Goal: Ask a question

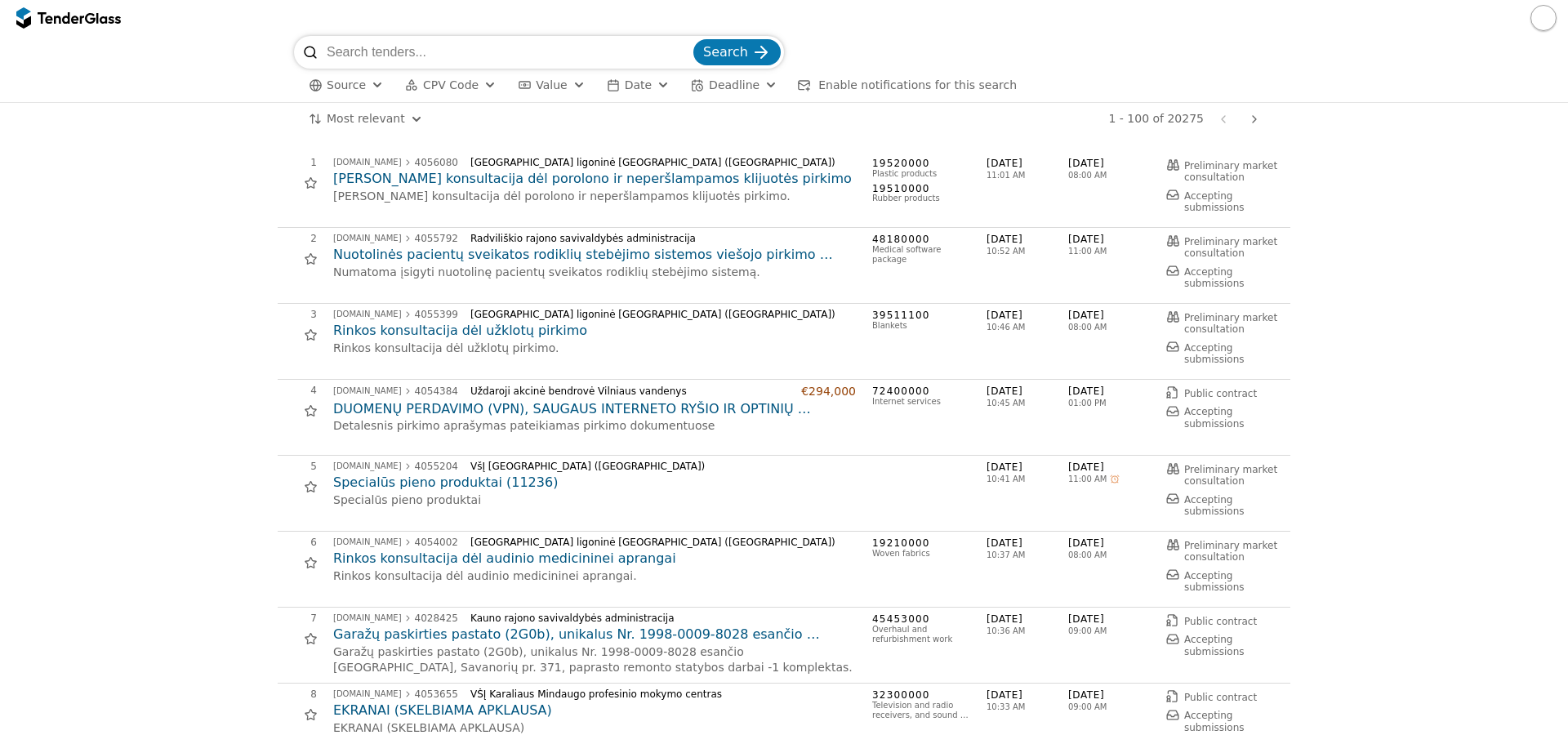
click at [561, 55] on input "search" at bounding box center [509, 52] width 364 height 33
type input "microsoft"
click at [693, 39] on button "Search" at bounding box center [736, 52] width 88 height 26
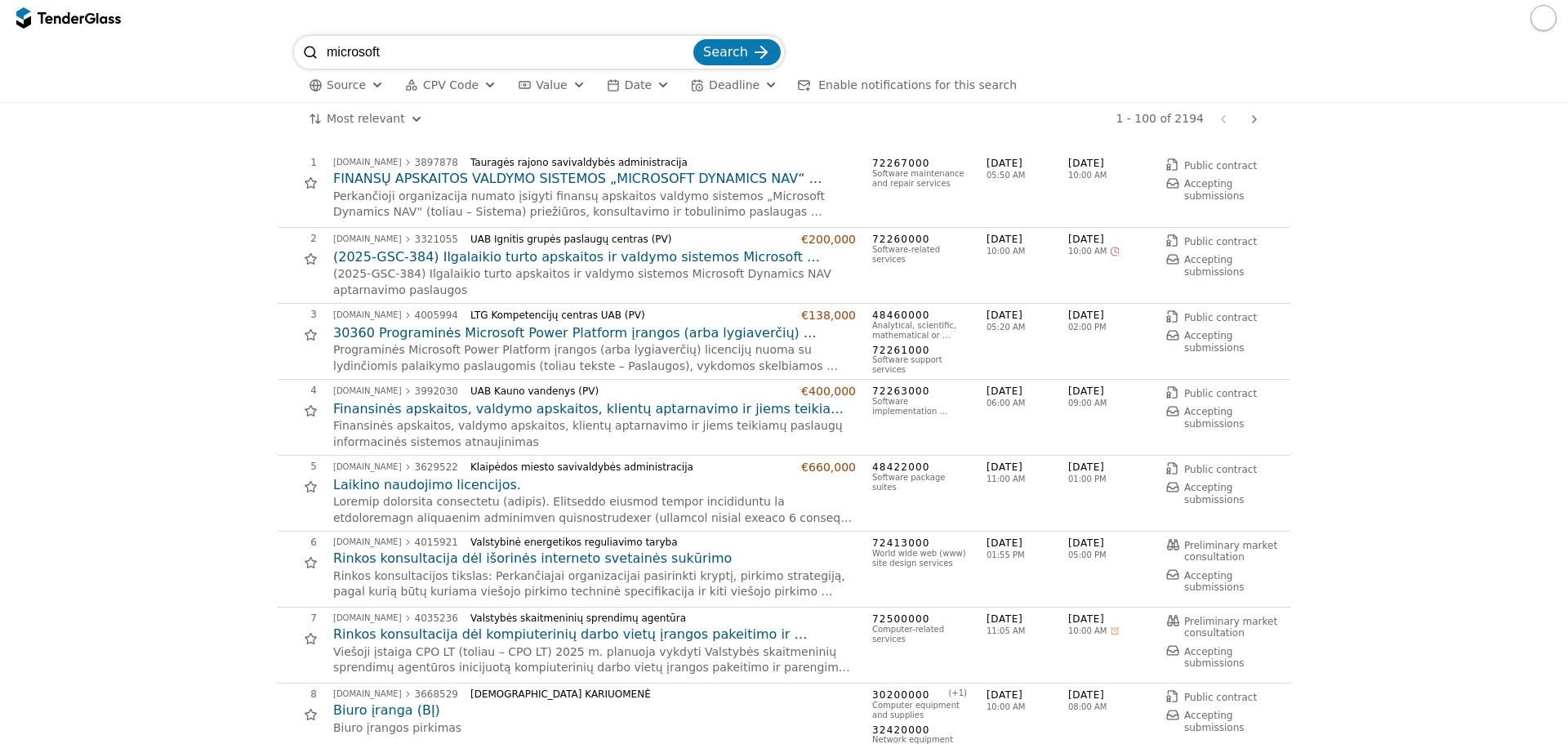
click at [534, 174] on h2 "FINANSŲ APSKAITOS VALDYMO SISTEMOS „MICROSOFT DYNAMICS NAV“ PRIEŽIŪROS, KONSULT…" at bounding box center [595, 179] width 523 height 18
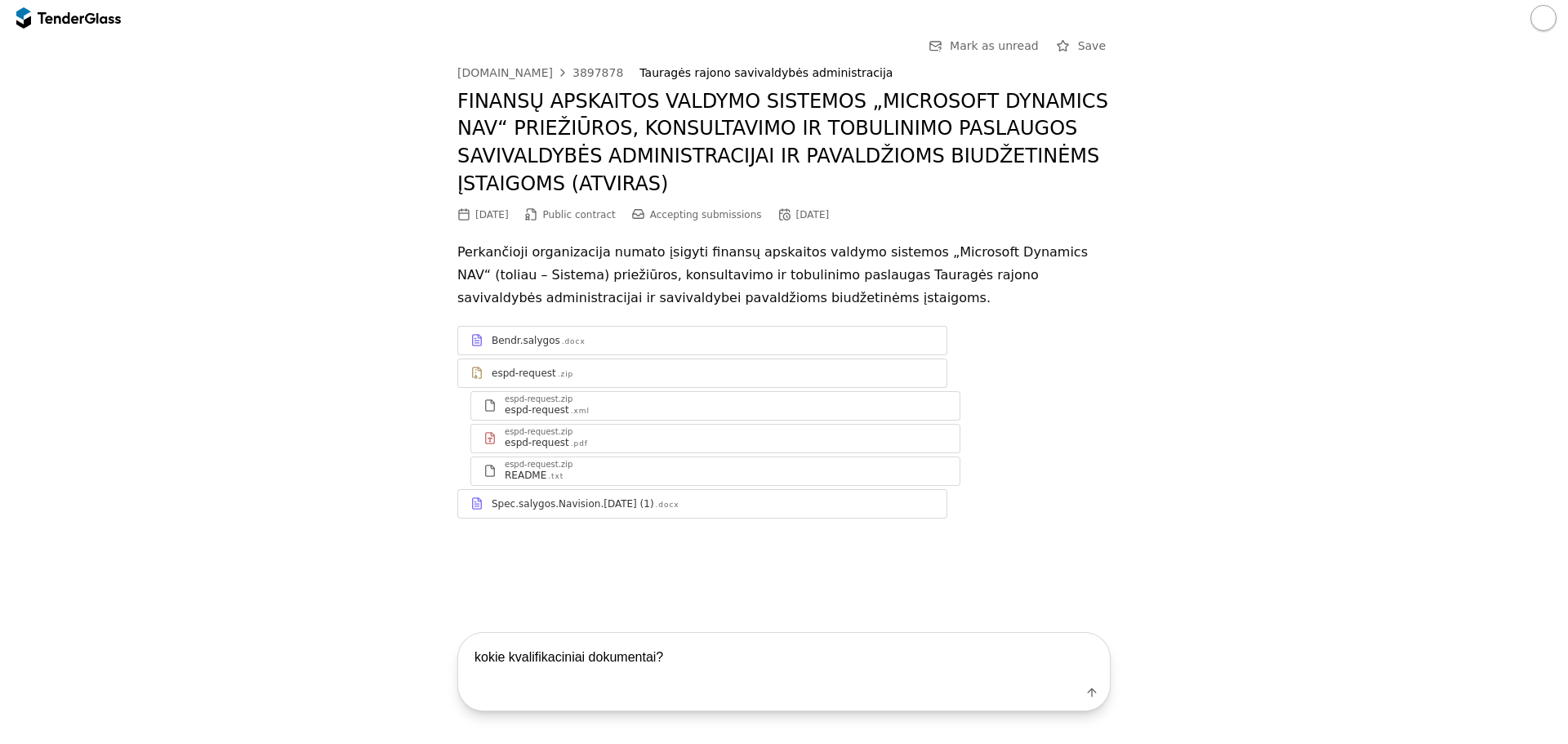
type textarea "kokie kvalifikaciniai dokumentai?"
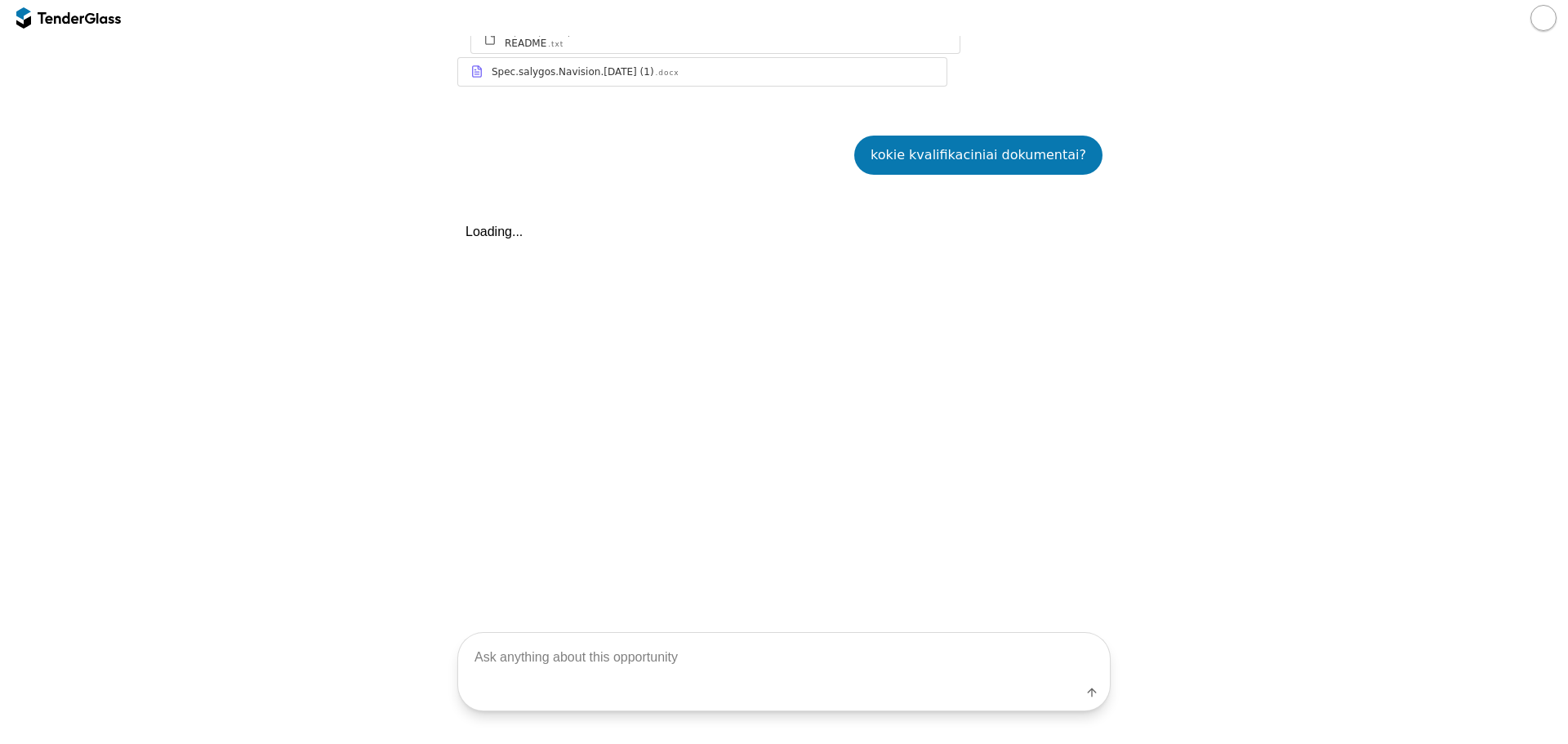
scroll to position [477, 0]
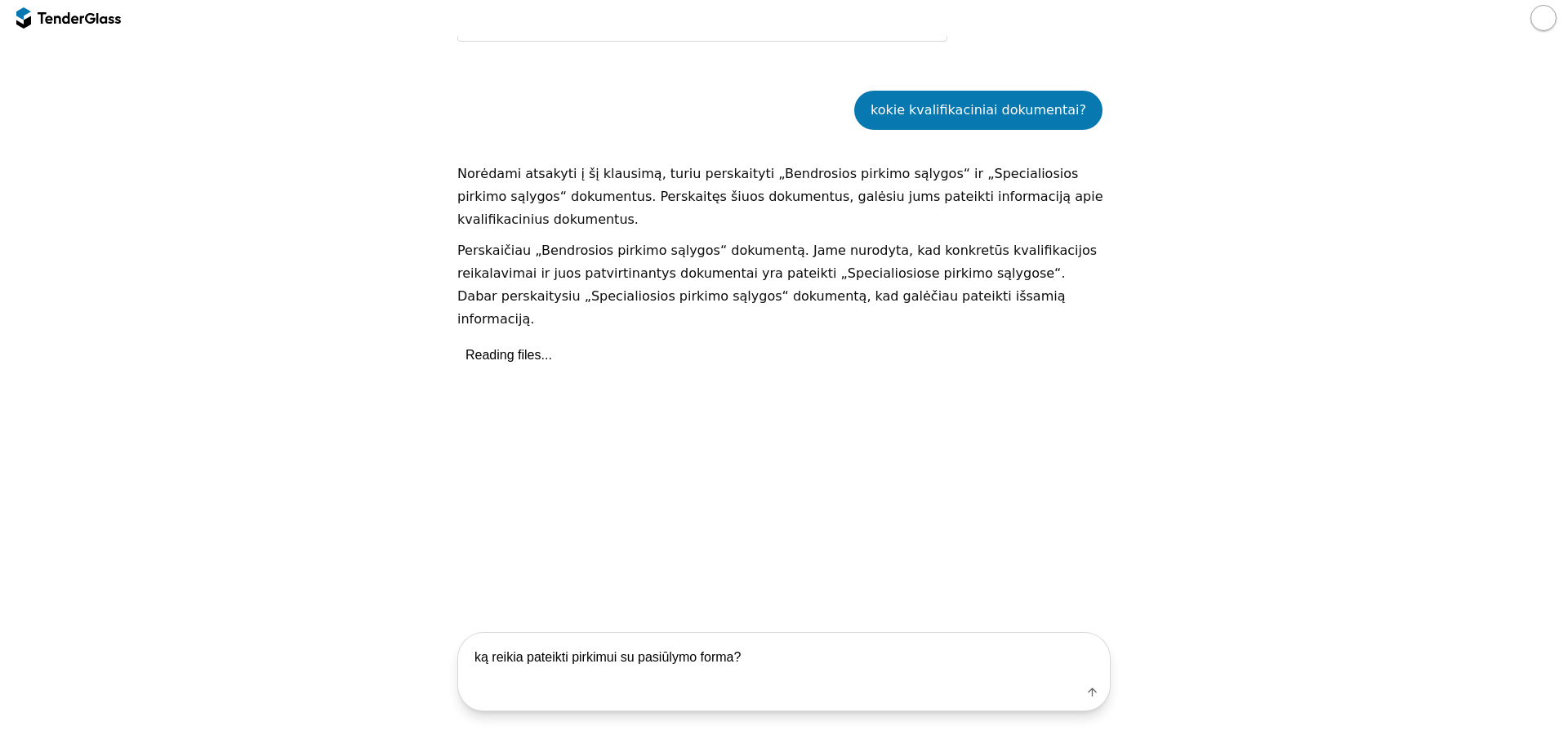
type textarea "ką reikia pateikti pirkimui su pasiūlymo forma?"
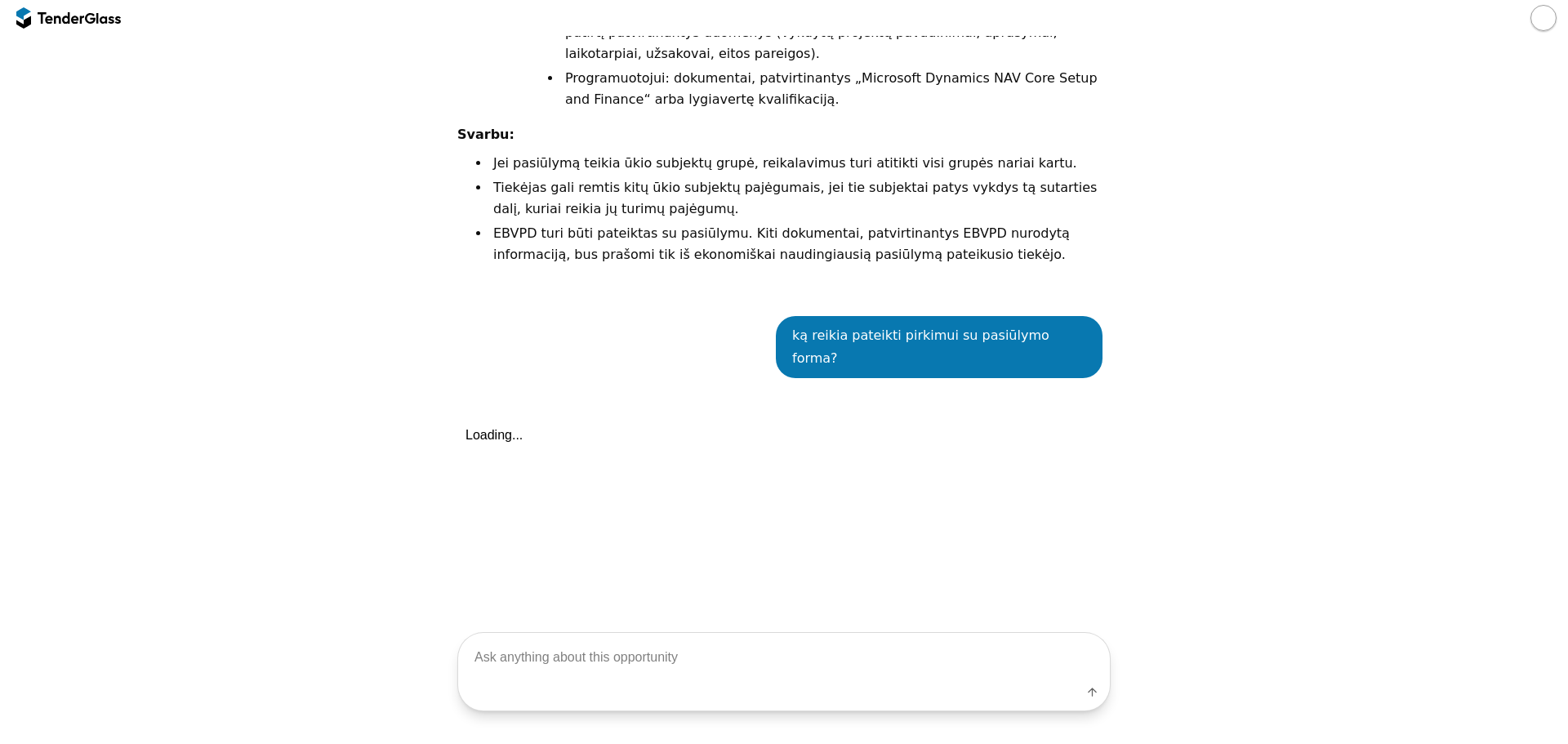
scroll to position [2357, 0]
